Goal: Information Seeking & Learning: Learn about a topic

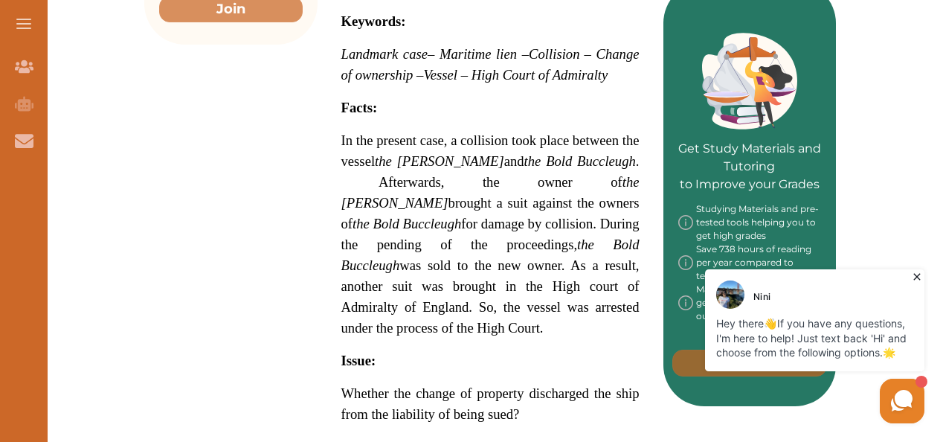
scroll to position [720, 0]
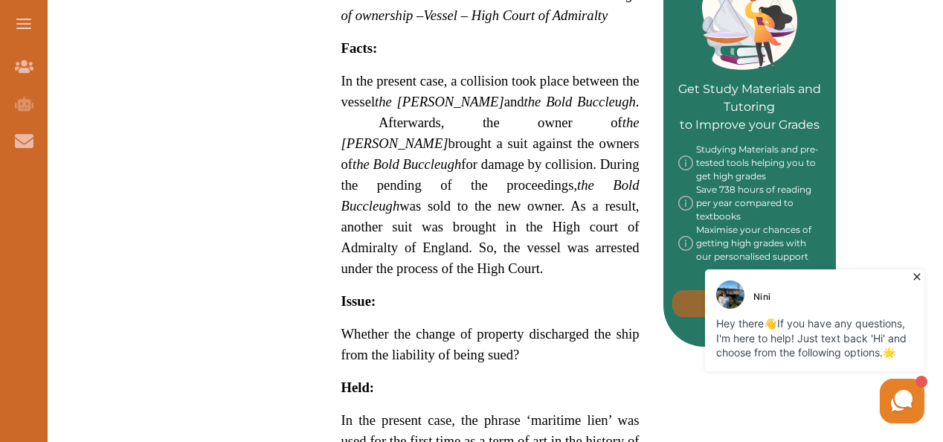
click at [919, 278] on icon at bounding box center [916, 277] width 7 height 7
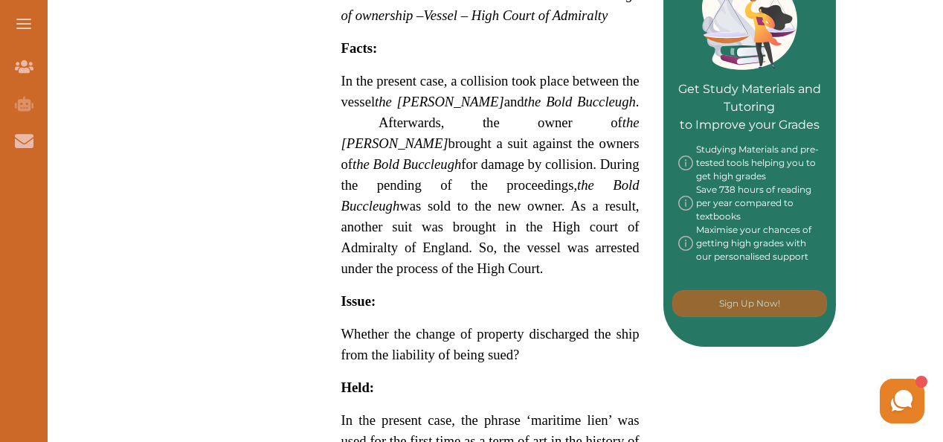
drag, startPoint x: 942, startPoint y: 134, endPoint x: 942, endPoint y: 149, distance: 15.6
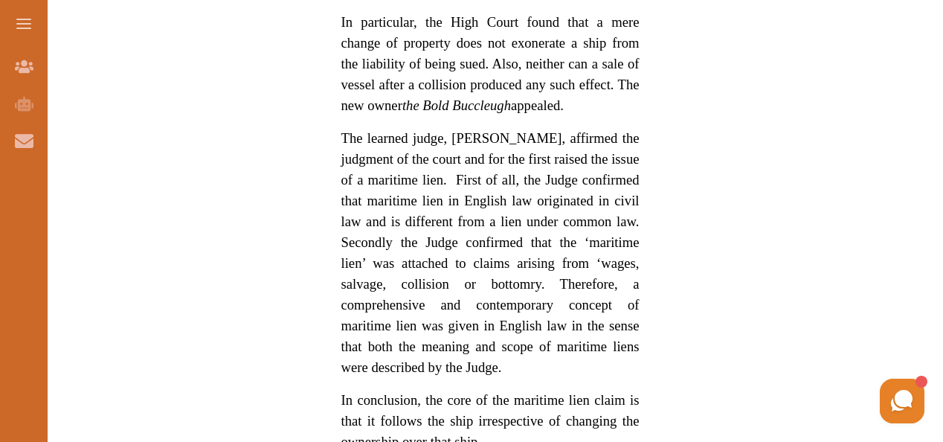
scroll to position [1286, 0]
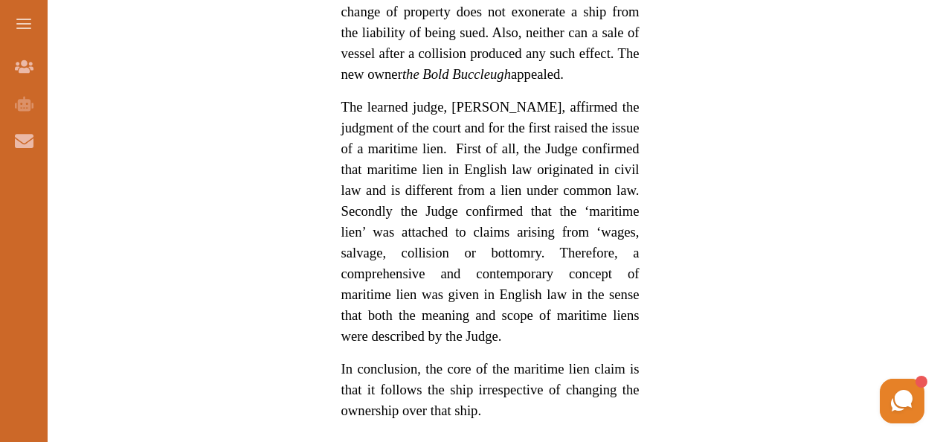
click at [487, 395] on p "In conclusion, the core of the maritime lien claim is that it follows the ship …" at bounding box center [490, 389] width 298 height 62
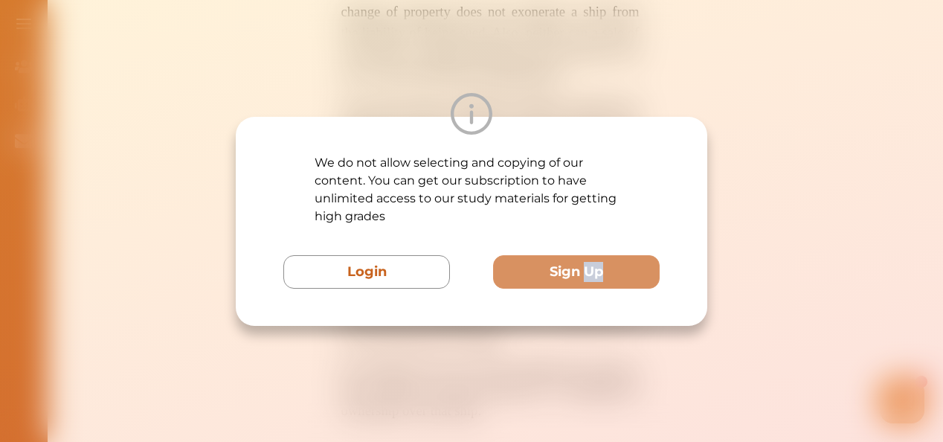
drag, startPoint x: 487, startPoint y: 395, endPoint x: 587, endPoint y: 242, distance: 182.1
click at [587, 242] on div "We do not allow selecting and copying of our content. You can get our subscript…" at bounding box center [471, 221] width 943 height 442
click at [775, 216] on div "We do not allow selecting and copying of our content. You can get our subscript…" at bounding box center [471, 221] width 943 height 442
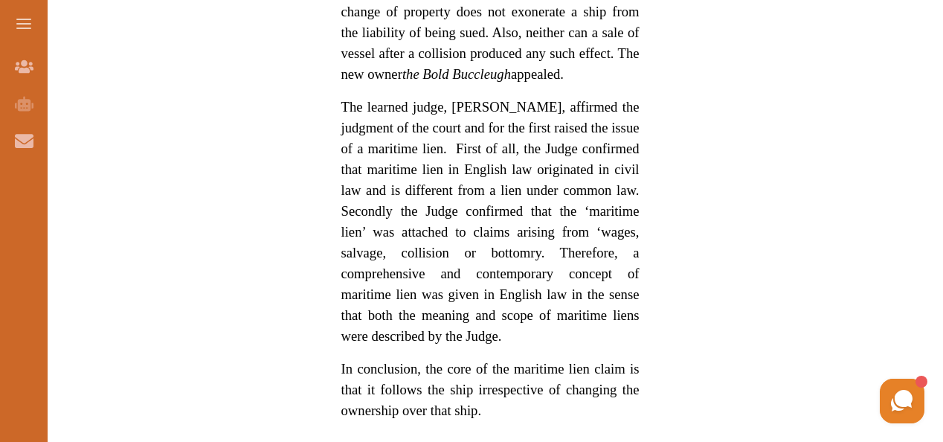
drag, startPoint x: 482, startPoint y: 386, endPoint x: 455, endPoint y: 315, distance: 76.3
click at [720, 146] on div "We do not allow selecting and copying of our content. You can get our subscript…" at bounding box center [471, 221] width 943 height 442
